Goal: Check status: Check status

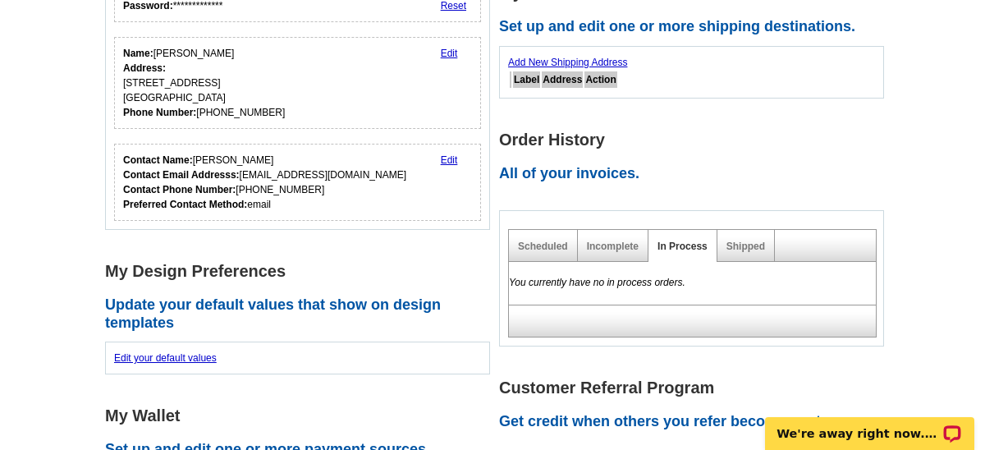
scroll to position [423, 0]
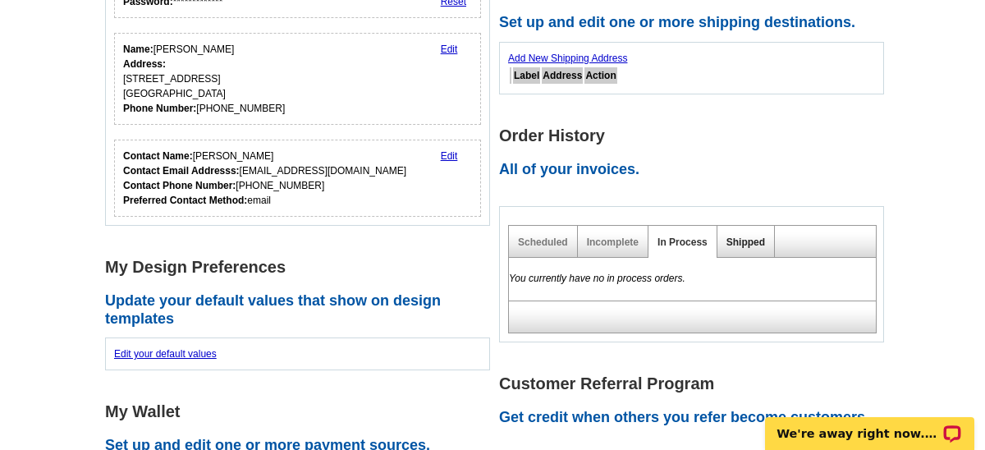
click at [738, 241] on link "Shipped" at bounding box center [745, 241] width 39 height 11
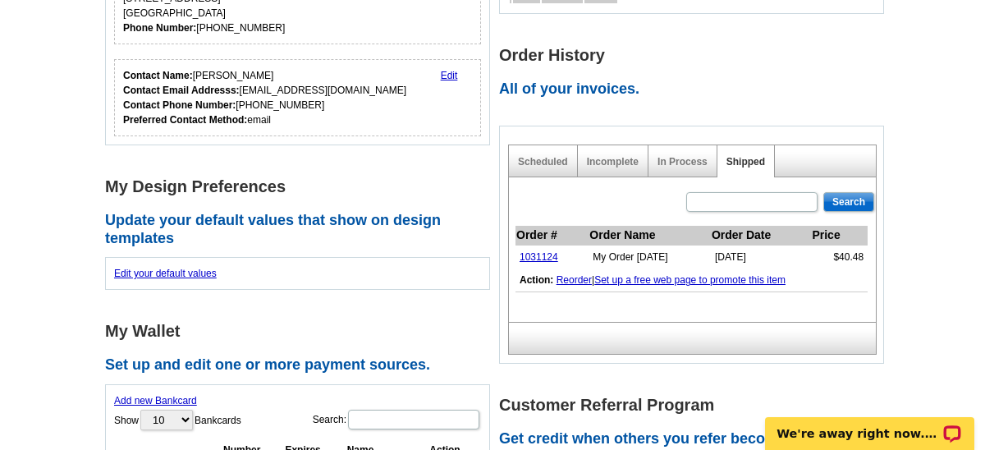
scroll to position [507, 0]
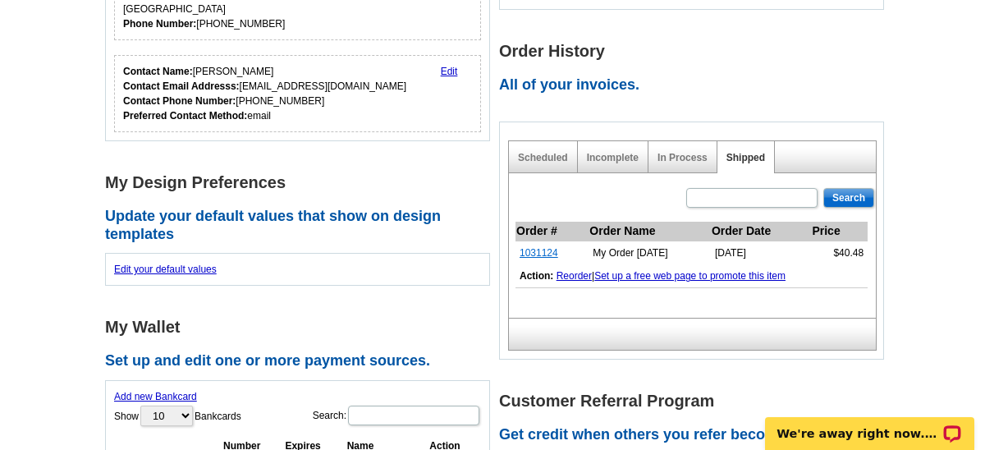
click at [547, 250] on link "1031124" at bounding box center [539, 252] width 39 height 11
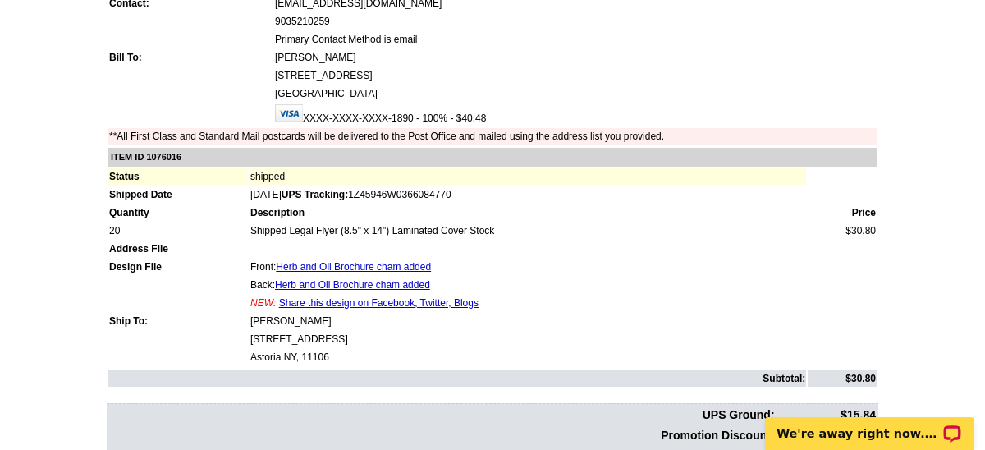
scroll to position [193, 0]
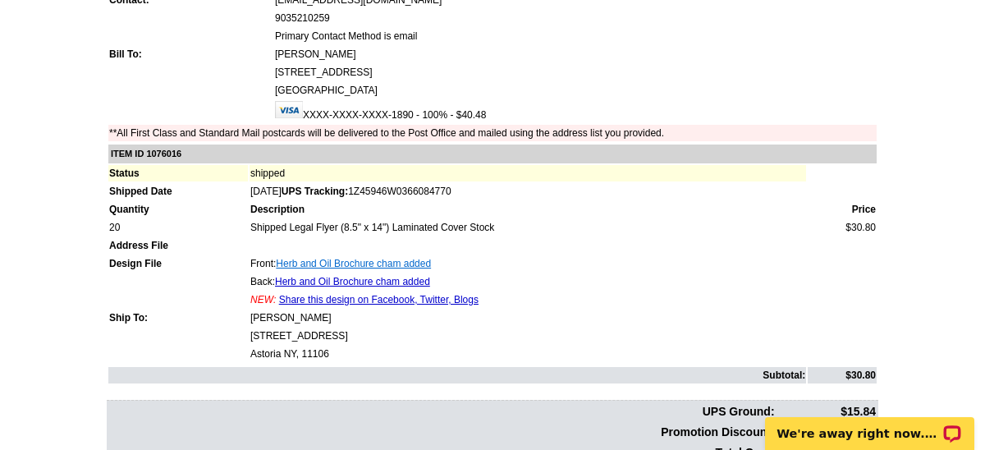
click at [425, 264] on link "Herb and Oil Brochure cham added" at bounding box center [353, 263] width 155 height 11
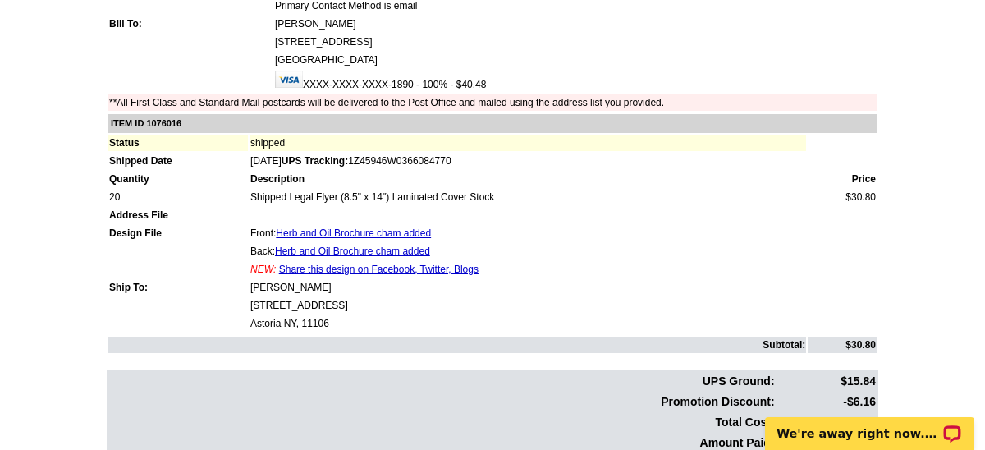
scroll to position [224, 0]
click at [394, 249] on link "Herb and Oil Brochure cham added" at bounding box center [352, 250] width 155 height 11
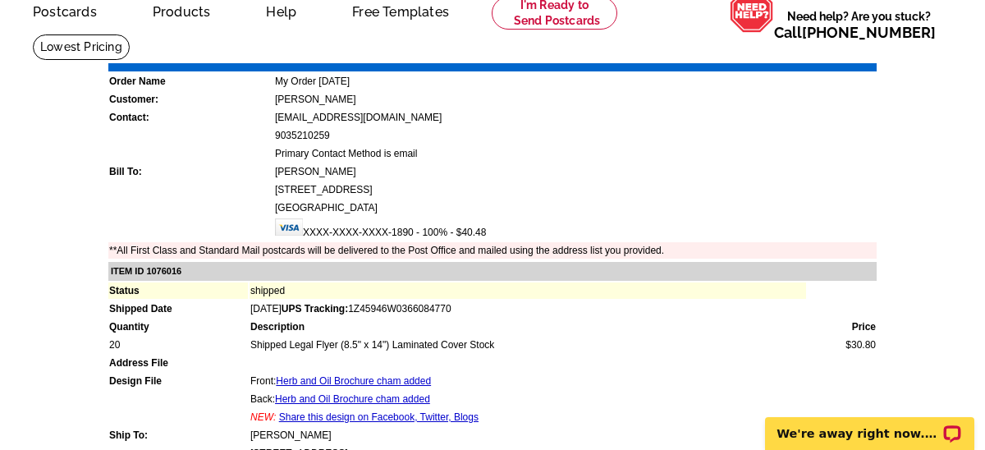
scroll to position [0, 0]
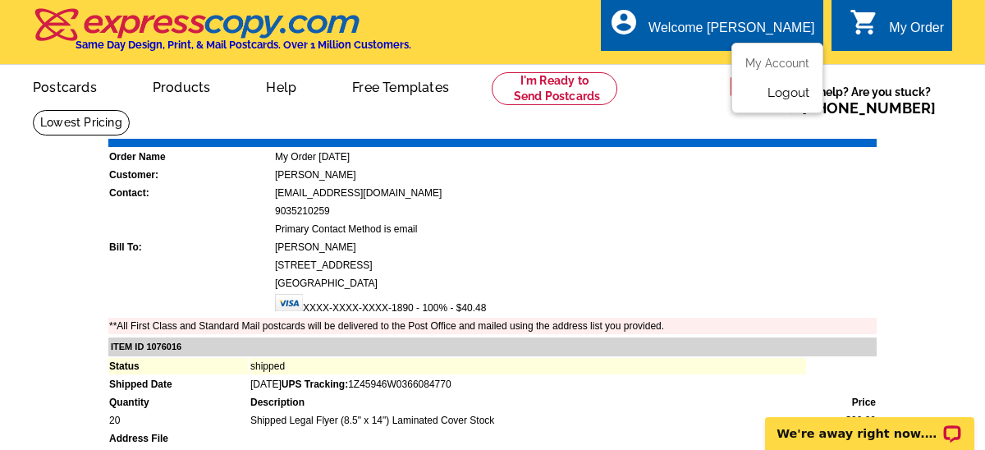
click at [780, 90] on link "Logout" at bounding box center [788, 92] width 42 height 15
